Goal: Check status: Check status

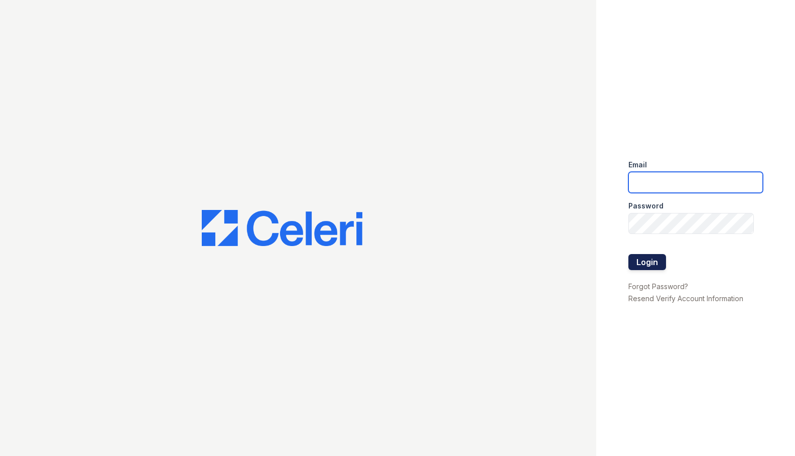
type input "ebetriolo@trinity-pm.com"
click at [630, 261] on button "Login" at bounding box center [647, 262] width 38 height 16
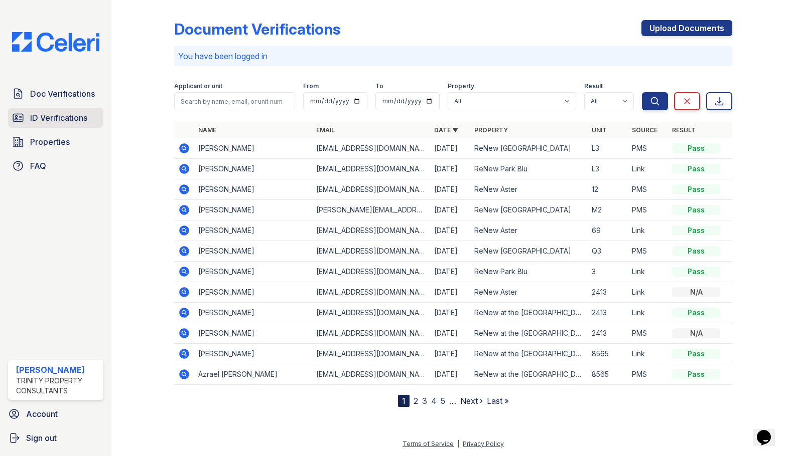
click at [63, 124] on span "ID Verifications" at bounding box center [58, 118] width 57 height 12
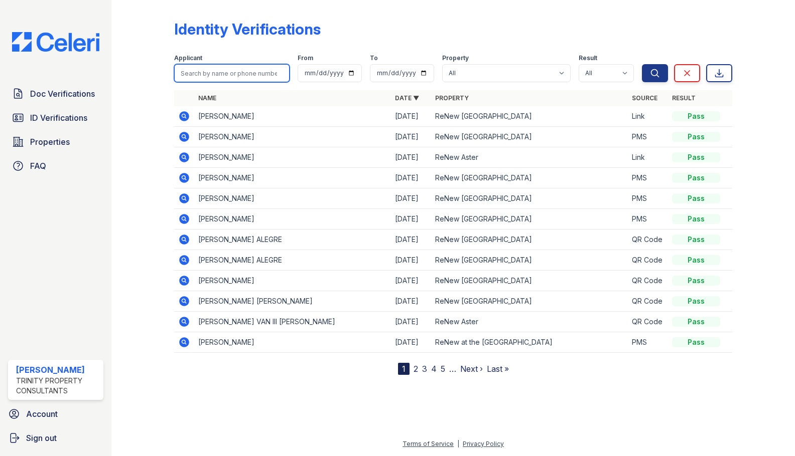
click at [218, 73] on input "search" at bounding box center [231, 73] width 115 height 18
type input "[PERSON_NAME]"
click at [642, 64] on button "Search" at bounding box center [655, 73] width 26 height 18
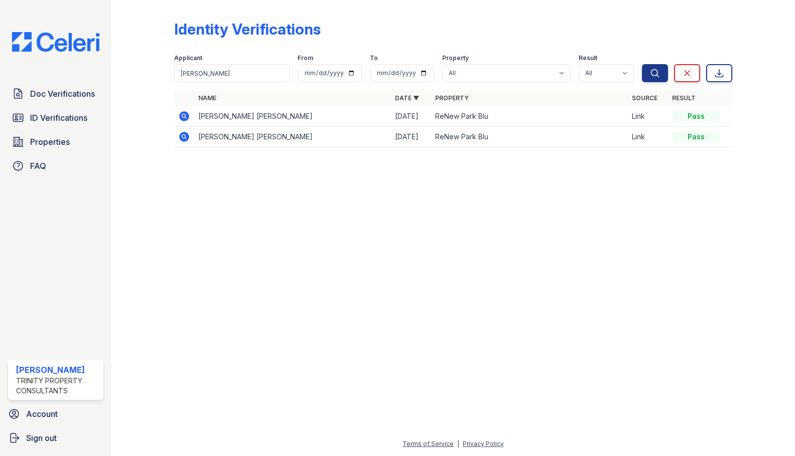
click at [189, 118] on icon at bounding box center [184, 116] width 10 height 10
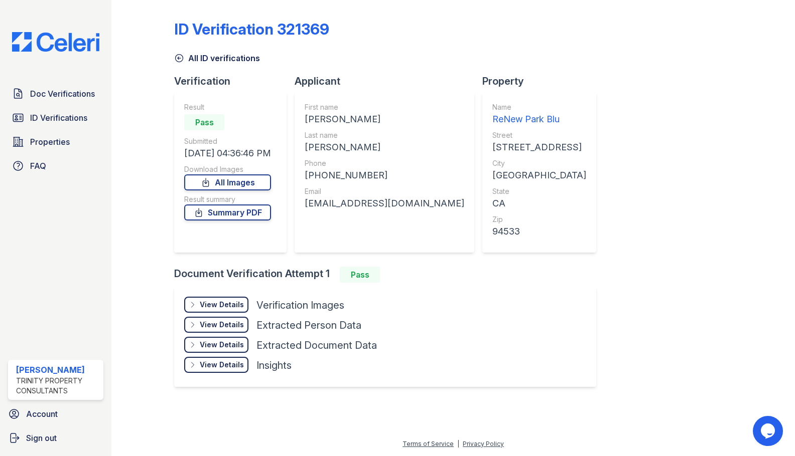
click at [213, 306] on div "View Details" at bounding box center [222, 305] width 44 height 10
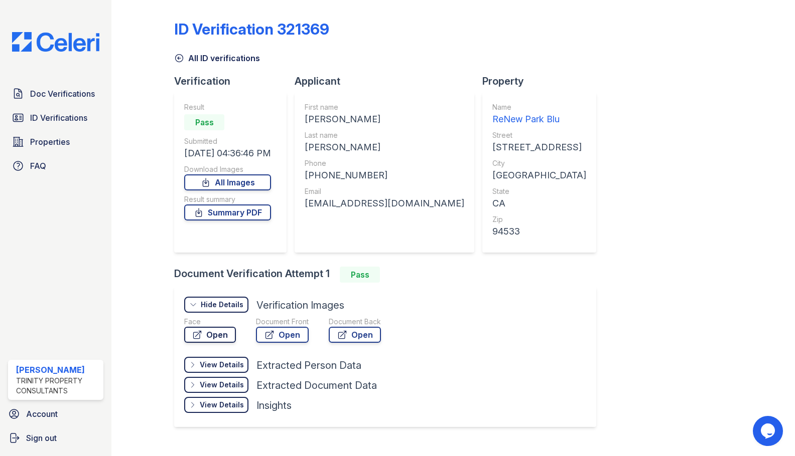
click at [216, 334] on link "Open" at bounding box center [210, 335] width 52 height 16
